Goal: Communication & Community: Answer question/provide support

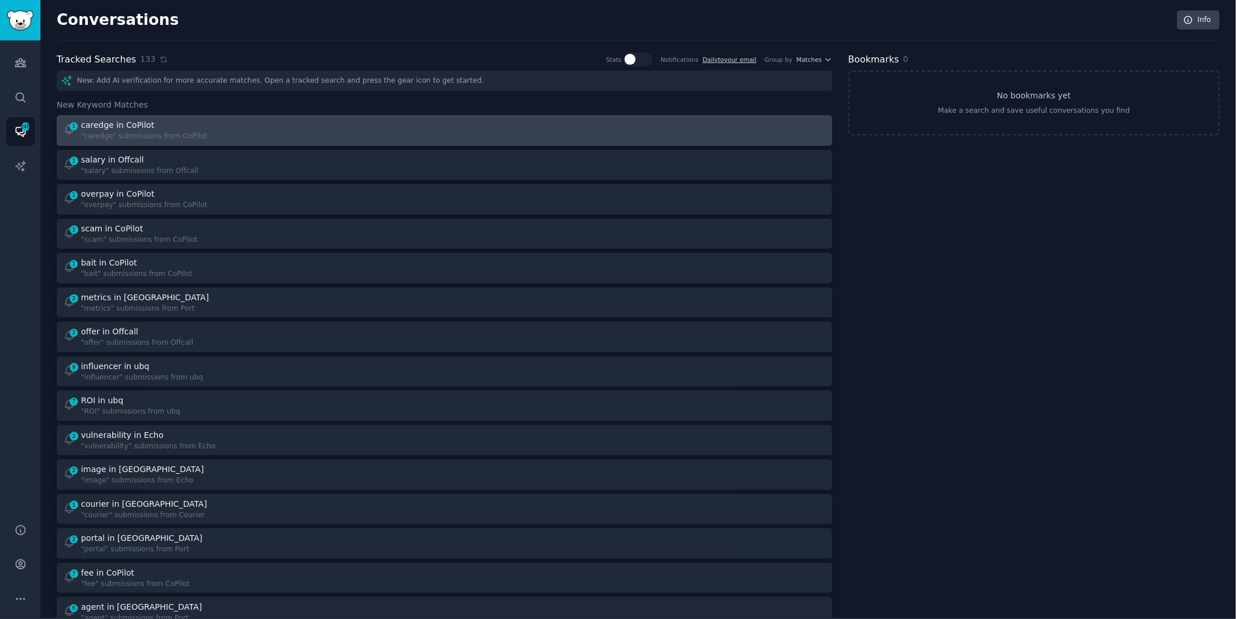
click at [167, 128] on div "caredge in CoPilot" at bounding box center [144, 125] width 126 height 12
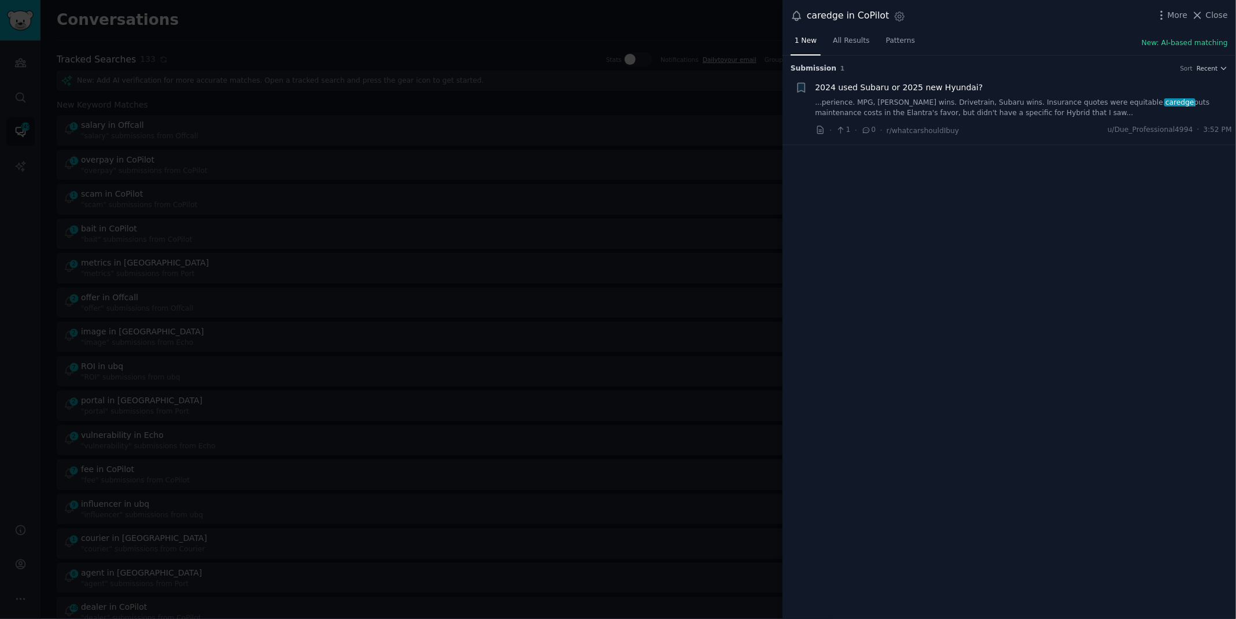
click at [856, 106] on link "...perience. MPG, [PERSON_NAME] wins. Drivetrain, Subaru wins. Insurance quotes…" at bounding box center [1023, 108] width 417 height 20
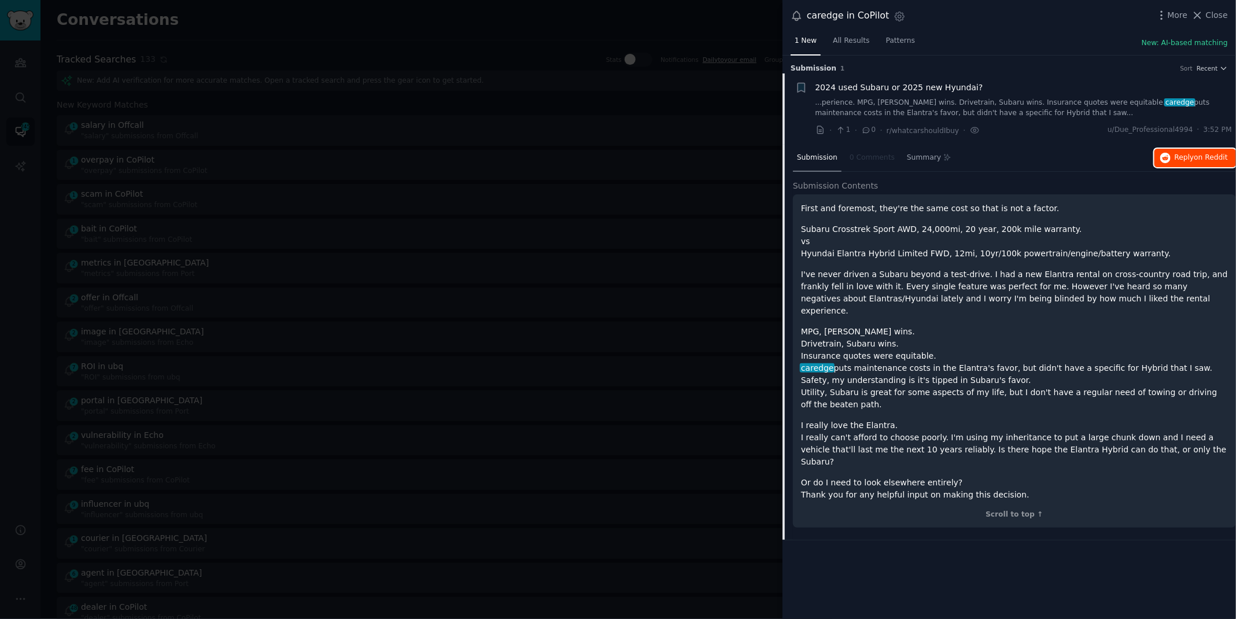
click at [1205, 150] on button "Reply on Reddit" at bounding box center [1195, 158] width 82 height 19
click at [357, 34] on div at bounding box center [618, 309] width 1236 height 619
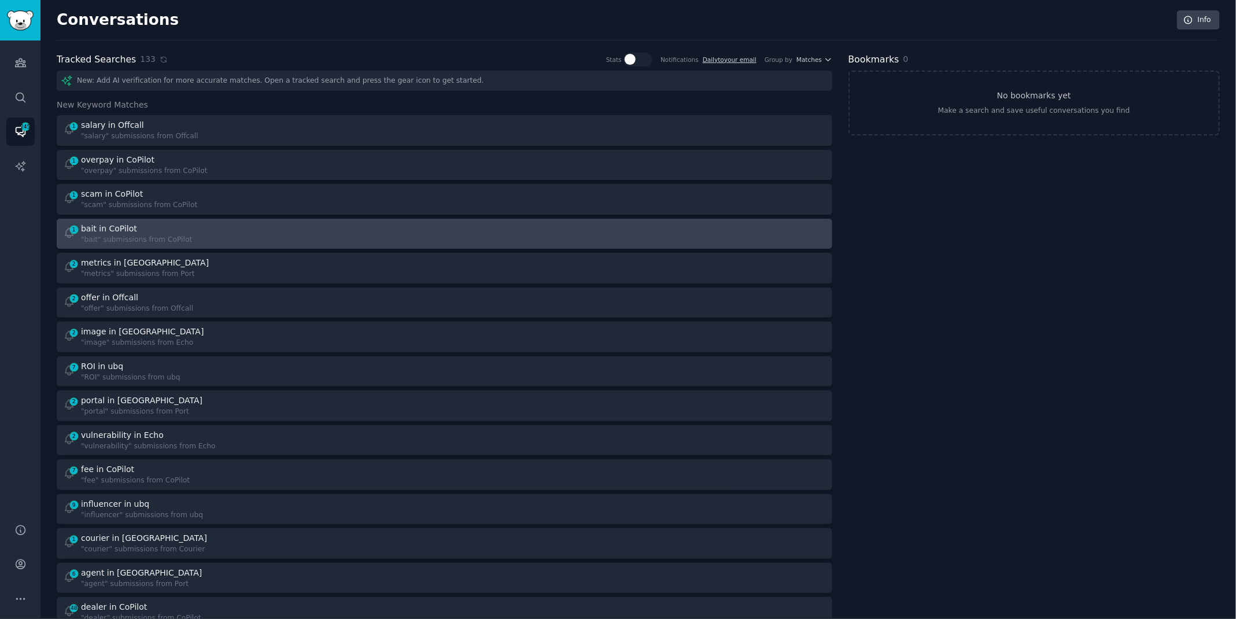
click at [196, 233] on div "1 bait in CoPilot "bait" submissions from CoPilot" at bounding box center [250, 234] width 374 height 23
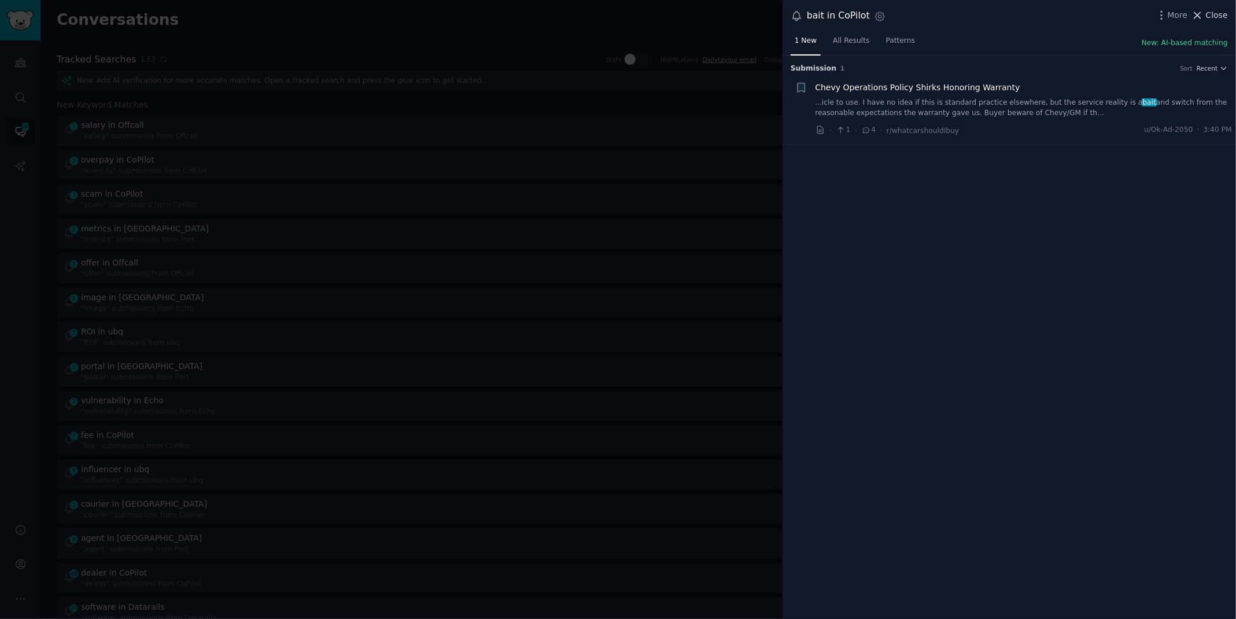
click at [1216, 16] on span "Close" at bounding box center [1217, 15] width 22 height 12
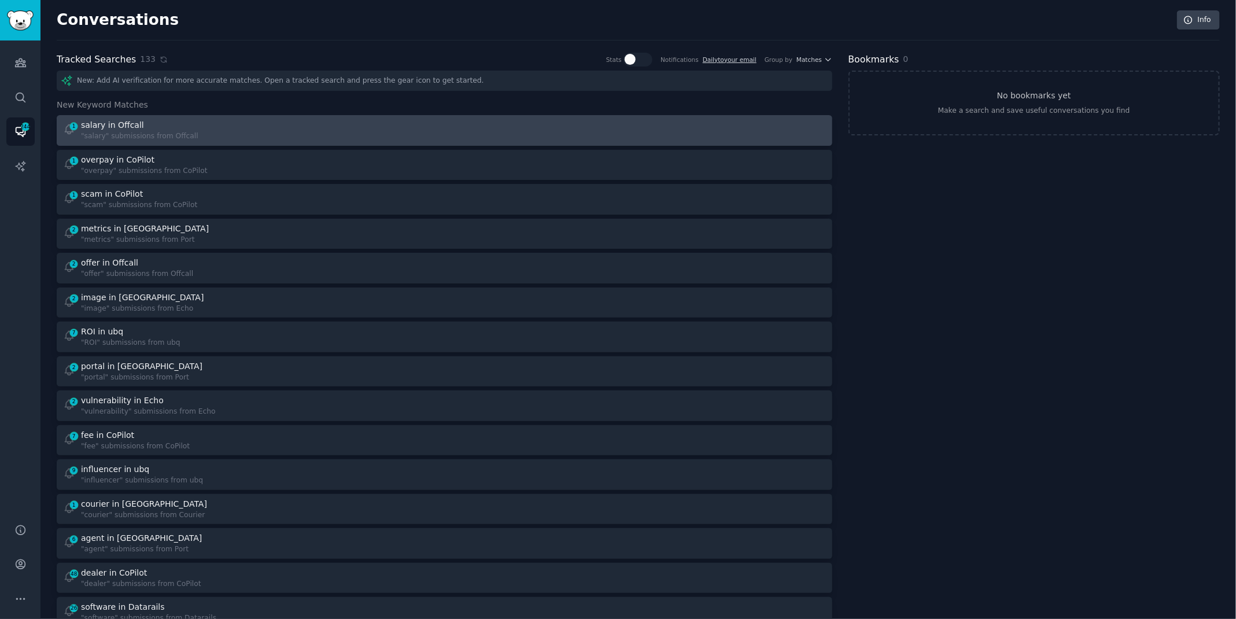
click at [301, 129] on div "1 salary in Offcall "salary" submissions from Offcall" at bounding box center [250, 130] width 374 height 23
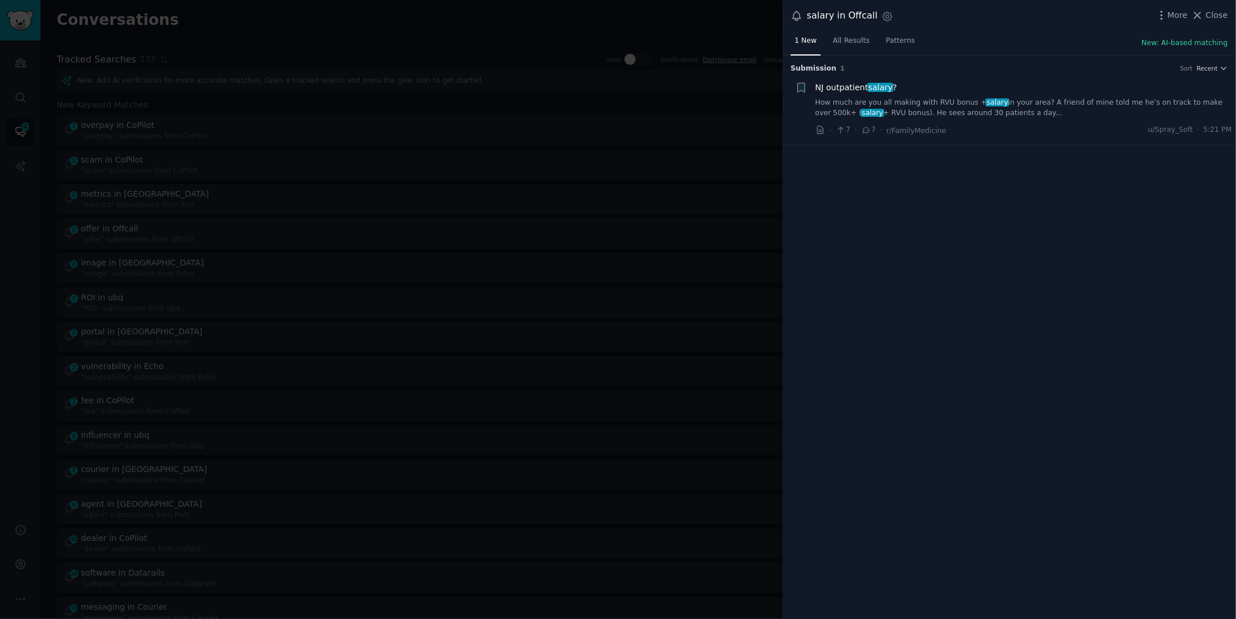
click at [1019, 105] on link "How much are you all making with RVU bonus + salary in your area? A friend of m…" at bounding box center [1023, 108] width 417 height 20
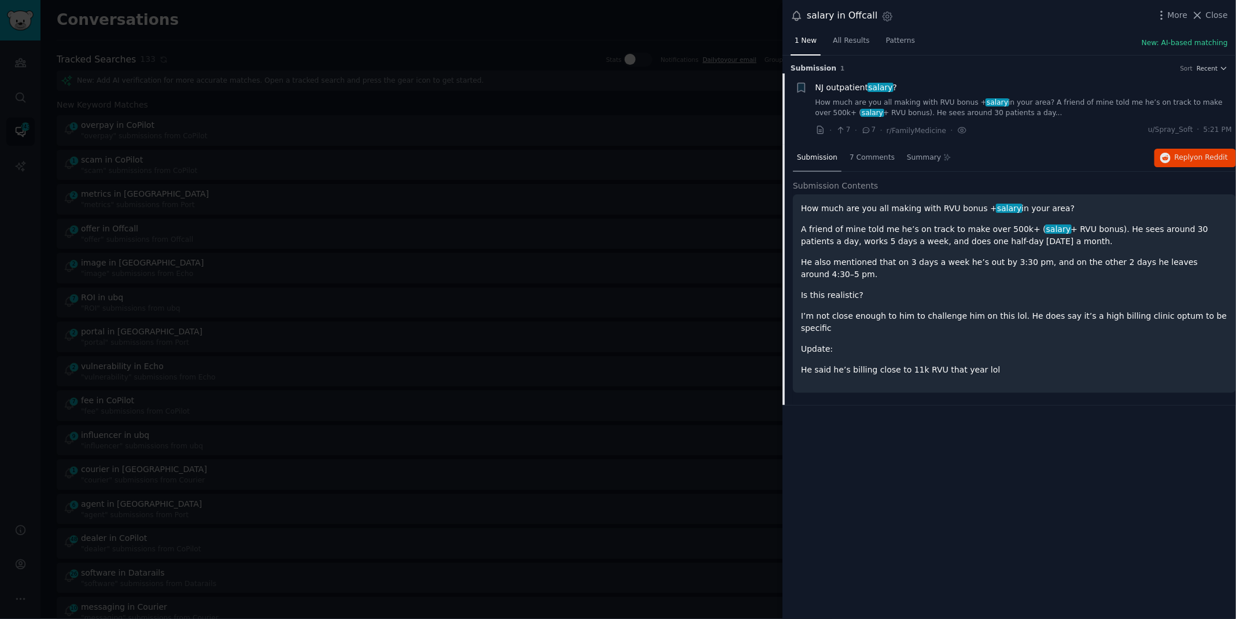
click at [1202, 167] on div "Submission 7 Comments Summary Reply on Reddit" at bounding box center [1014, 159] width 443 height 28
click at [1199, 161] on span "Reply on Reddit" at bounding box center [1201, 158] width 53 height 10
click at [1214, 154] on span "on Reddit" at bounding box center [1211, 157] width 34 height 8
